Goal: Information Seeking & Learning: Learn about a topic

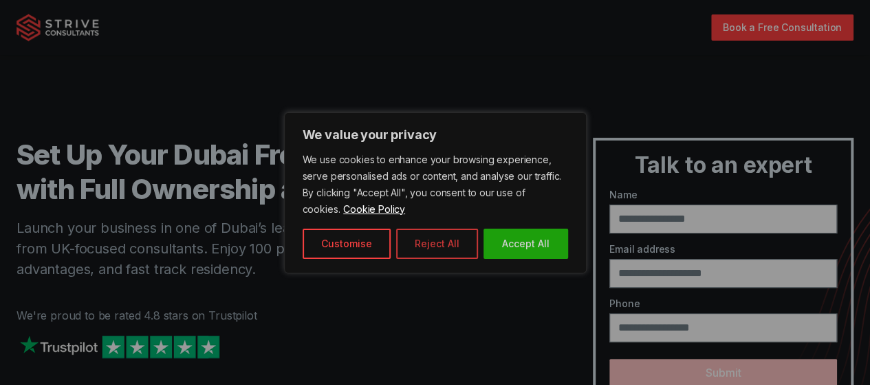
click at [435, 239] on button "Reject All" at bounding box center [437, 243] width 82 height 30
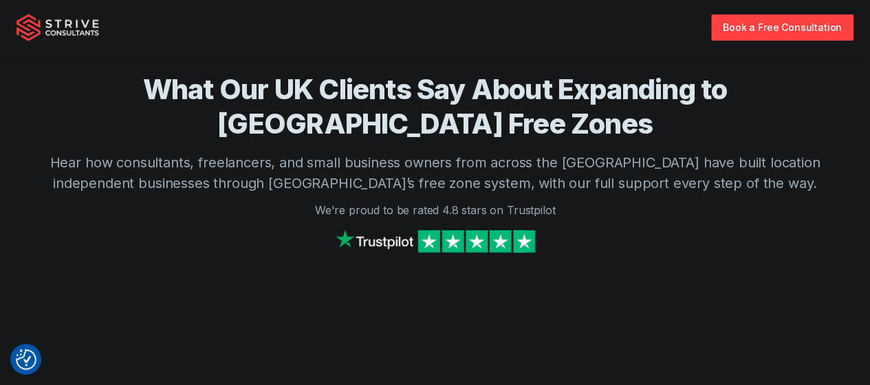
scroll to position [1524, 0]
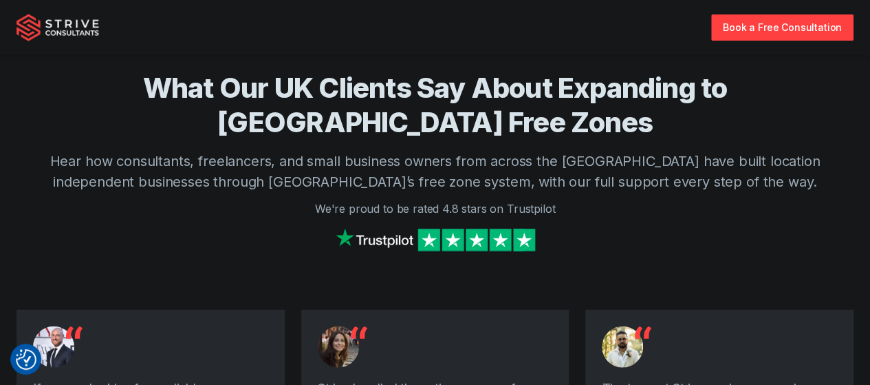
click at [477, 225] on img at bounding box center [435, 240] width 206 height 30
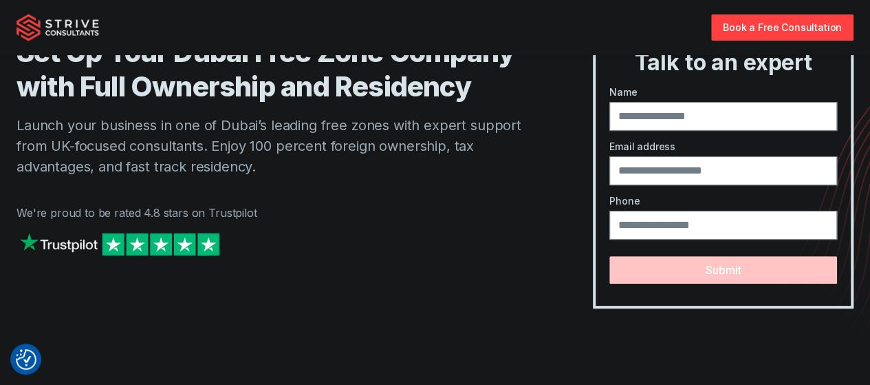
scroll to position [0, 0]
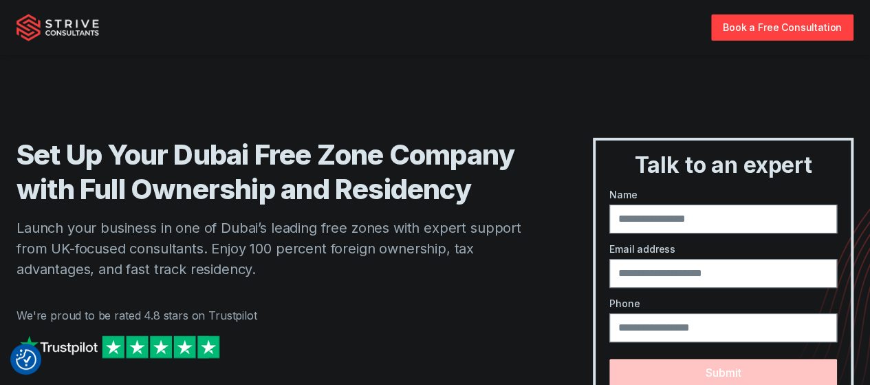
click at [36, 31] on img "Strive Consultants" at bounding box center [58, 28] width 83 height 28
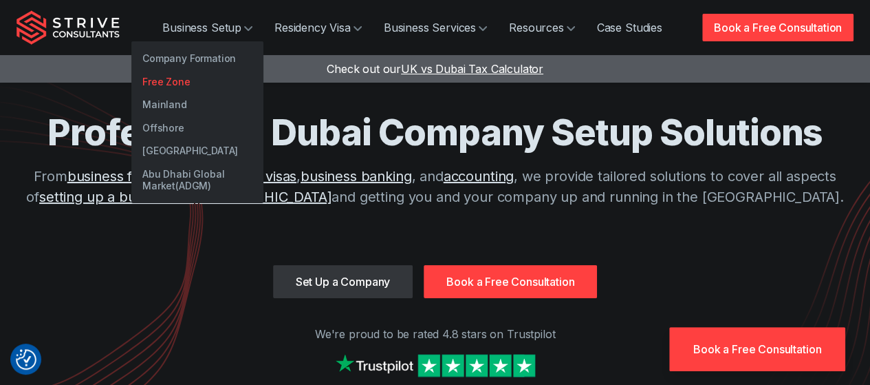
click at [184, 79] on link "Free Zone" at bounding box center [197, 81] width 132 height 23
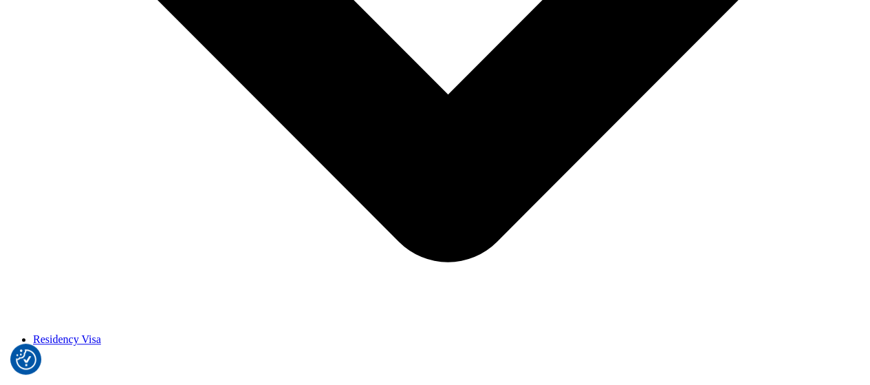
scroll to position [531, 0]
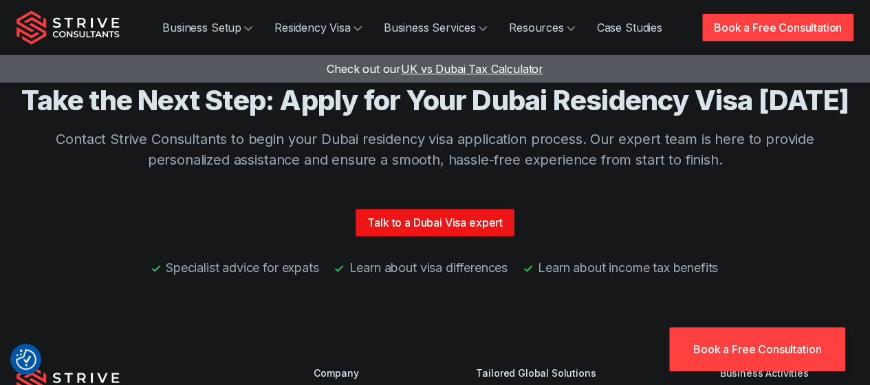
scroll to position [3625, 0]
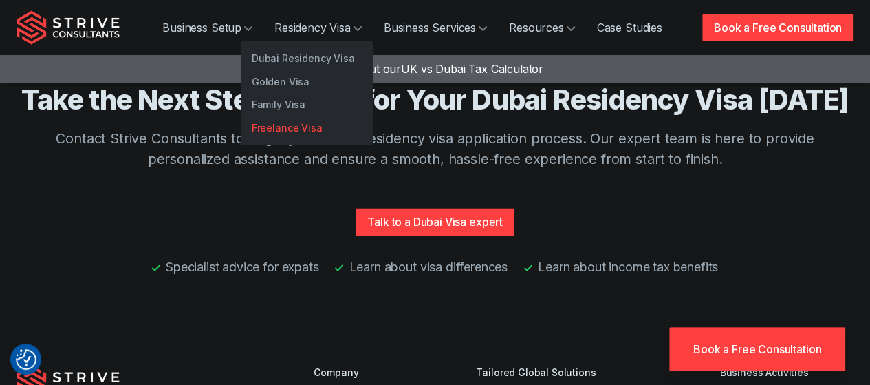
click at [327, 129] on link "Freelance Visa" at bounding box center [307, 127] width 132 height 23
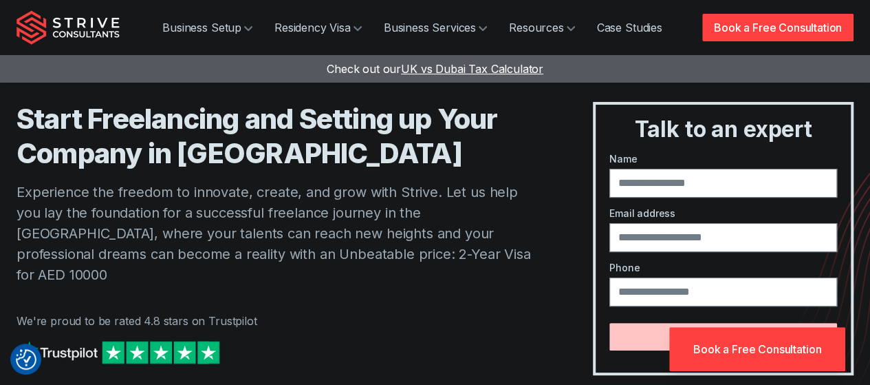
scroll to position [10, 0]
